Goal: Task Accomplishment & Management: Manage account settings

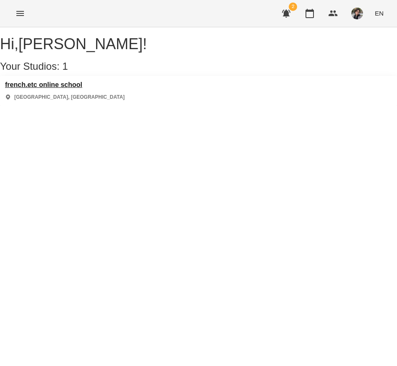
click at [63, 89] on h3 "french.etc online school" at bounding box center [65, 85] width 120 height 8
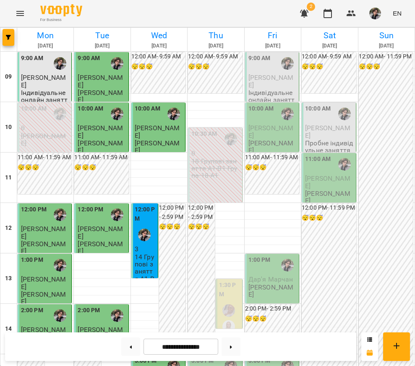
scroll to position [256, 0]
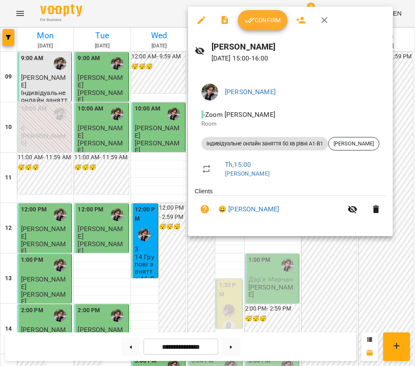
click at [263, 23] on span "Confirm" at bounding box center [263, 20] width 36 height 10
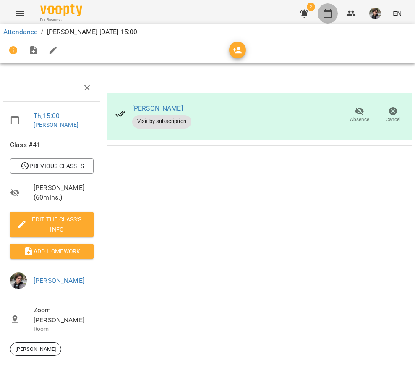
click at [329, 16] on icon "button" at bounding box center [328, 13] width 10 height 10
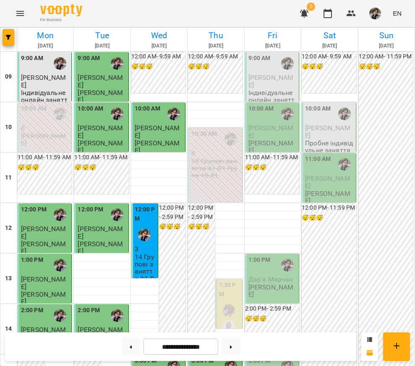
scroll to position [246, 0]
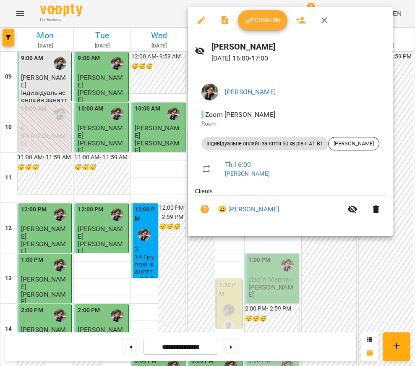
click at [266, 25] on span "Confirm" at bounding box center [263, 20] width 36 height 10
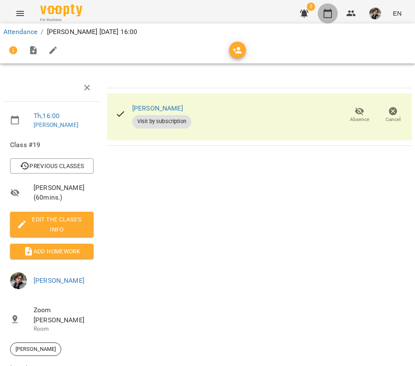
click at [336, 17] on button "button" at bounding box center [328, 13] width 20 height 20
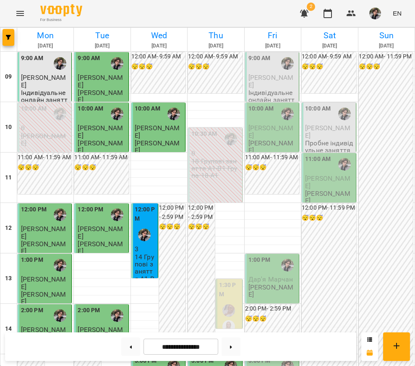
click at [378, 15] on img "button" at bounding box center [376, 14] width 12 height 12
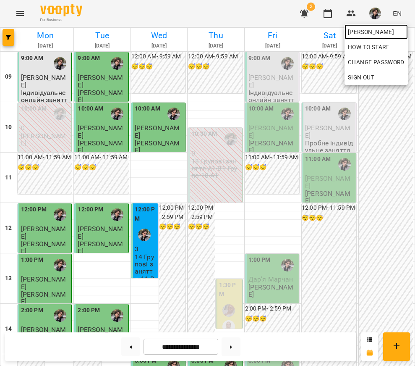
click at [381, 34] on span "[PERSON_NAME]" at bounding box center [376, 32] width 57 height 10
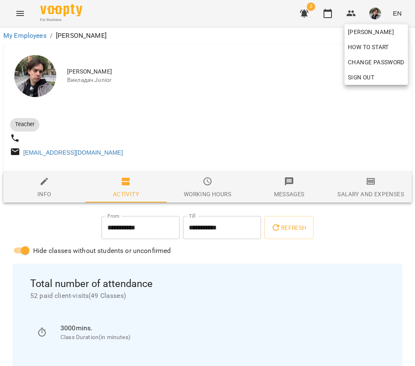
click at [291, 89] on div at bounding box center [207, 183] width 415 height 366
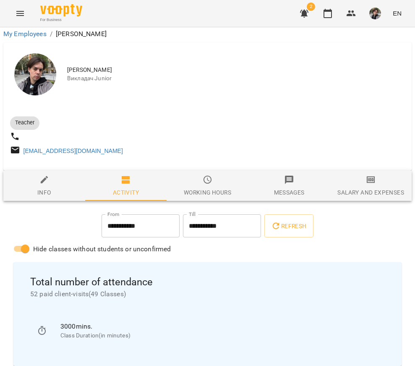
scroll to position [17, 0]
click at [325, 14] on icon "button" at bounding box center [328, 13] width 8 height 9
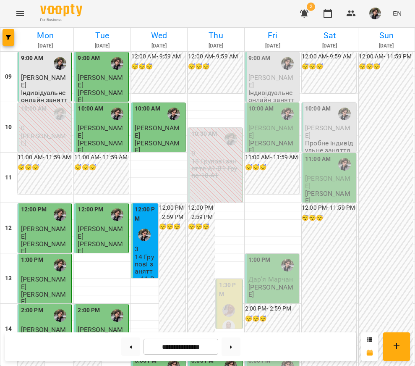
scroll to position [426, 0]
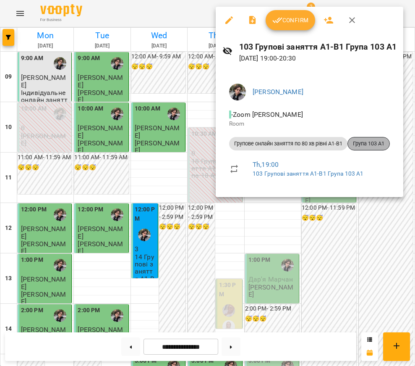
click at [371, 142] on span "Група 103 А1" at bounding box center [369, 144] width 42 height 8
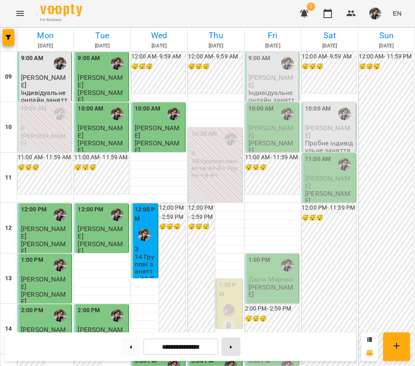
click at [234, 352] on button at bounding box center [231, 346] width 19 height 18
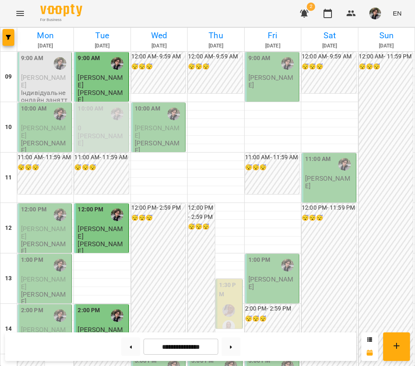
scroll to position [429, 0]
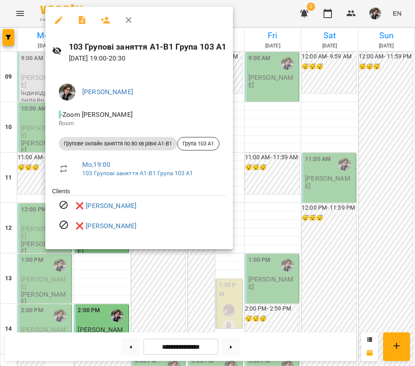
click at [128, 347] on div at bounding box center [207, 183] width 415 height 366
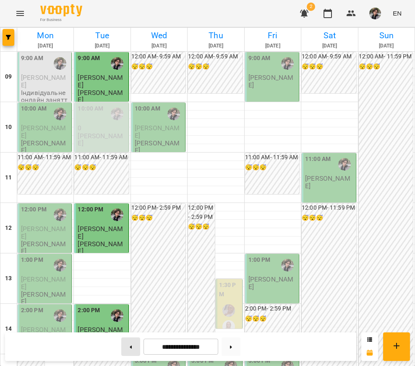
click at [127, 349] on button at bounding box center [130, 346] width 19 height 18
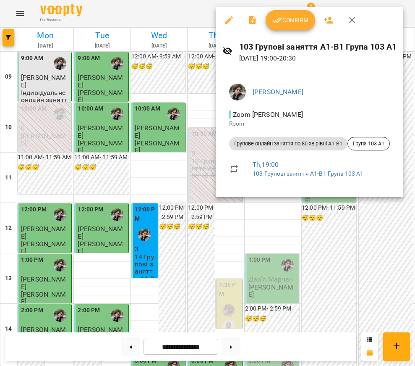
click at [302, 238] on div at bounding box center [207, 183] width 415 height 366
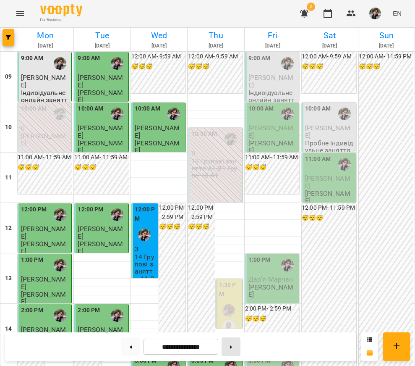
scroll to position [0, 0]
click at [231, 346] on button at bounding box center [231, 346] width 19 height 18
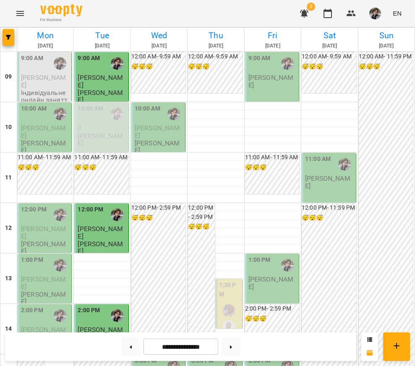
click at [223, 341] on div at bounding box center [231, 346] width 26 height 18
click at [237, 345] on button at bounding box center [231, 346] width 19 height 18
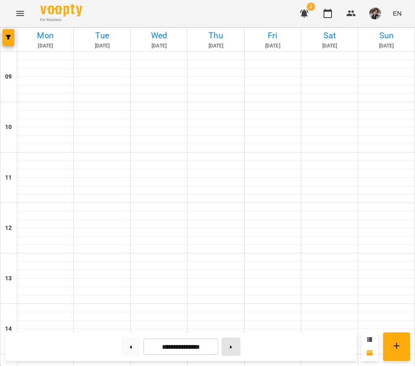
type input "**********"
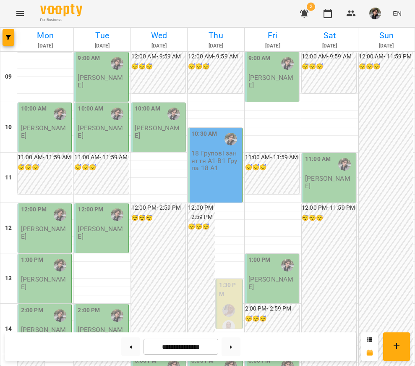
click at [215, 150] on p "18 Групові заняття А1-В1 Група 18 А1" at bounding box center [216, 161] width 49 height 22
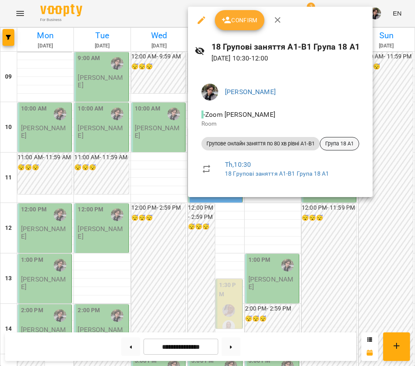
click at [348, 141] on span "Група 18 А1" at bounding box center [339, 144] width 39 height 8
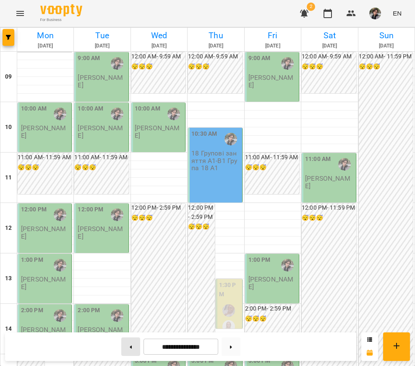
click at [130, 348] on button at bounding box center [130, 346] width 19 height 18
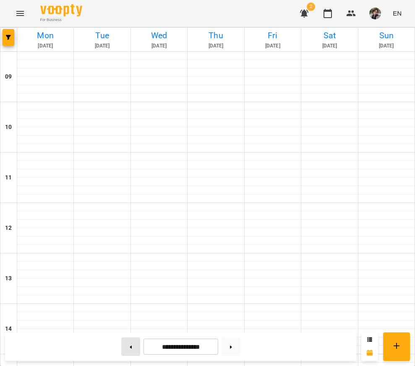
click at [130, 348] on button at bounding box center [130, 346] width 19 height 18
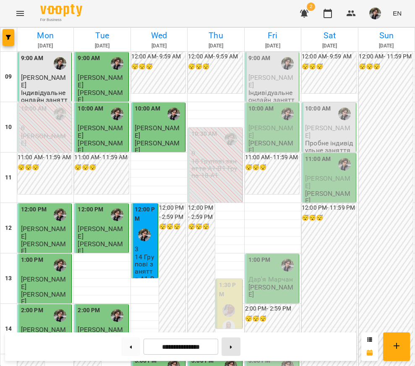
click at [234, 337] on div at bounding box center [231, 346] width 26 height 18
click at [232, 348] on icon at bounding box center [231, 346] width 2 height 3
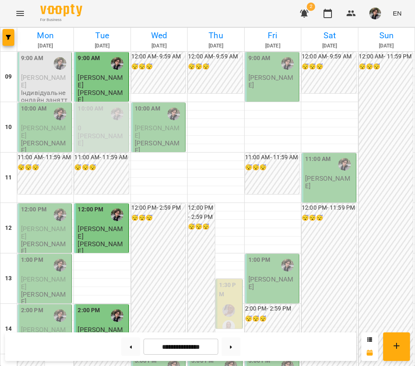
scroll to position [429, 0]
click at [130, 351] on button at bounding box center [130, 346] width 19 height 18
type input "**********"
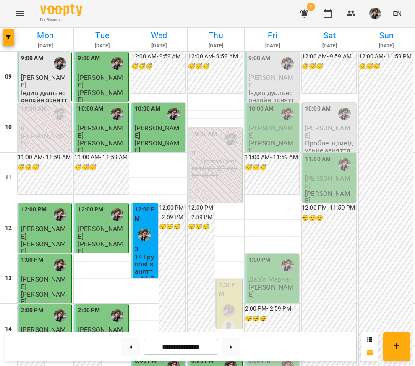
scroll to position [0, 0]
